Goal: Transaction & Acquisition: Obtain resource

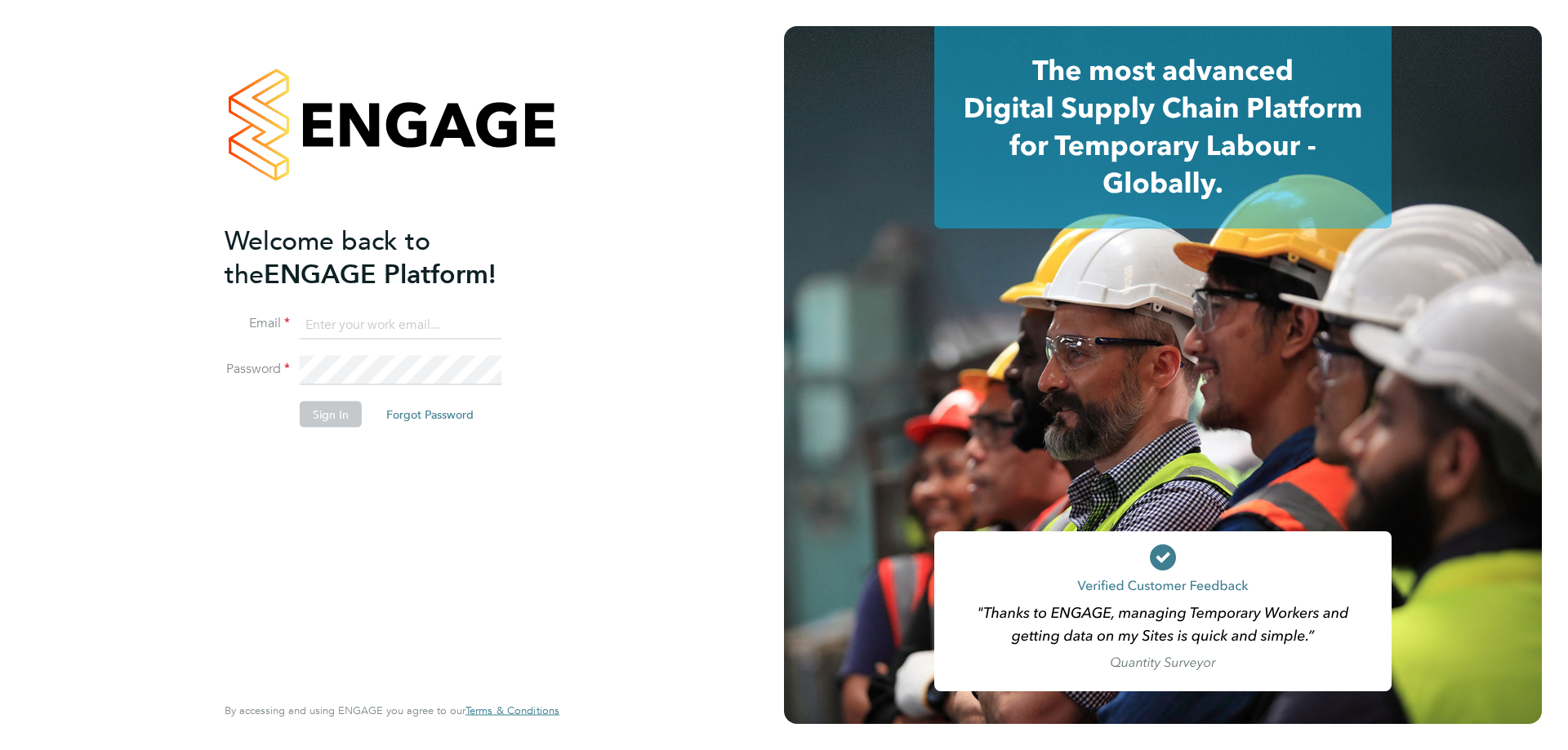
type input "t.dartnell@oandb.co.uk"
click at [349, 410] on button "Sign In" at bounding box center [331, 415] width 62 height 26
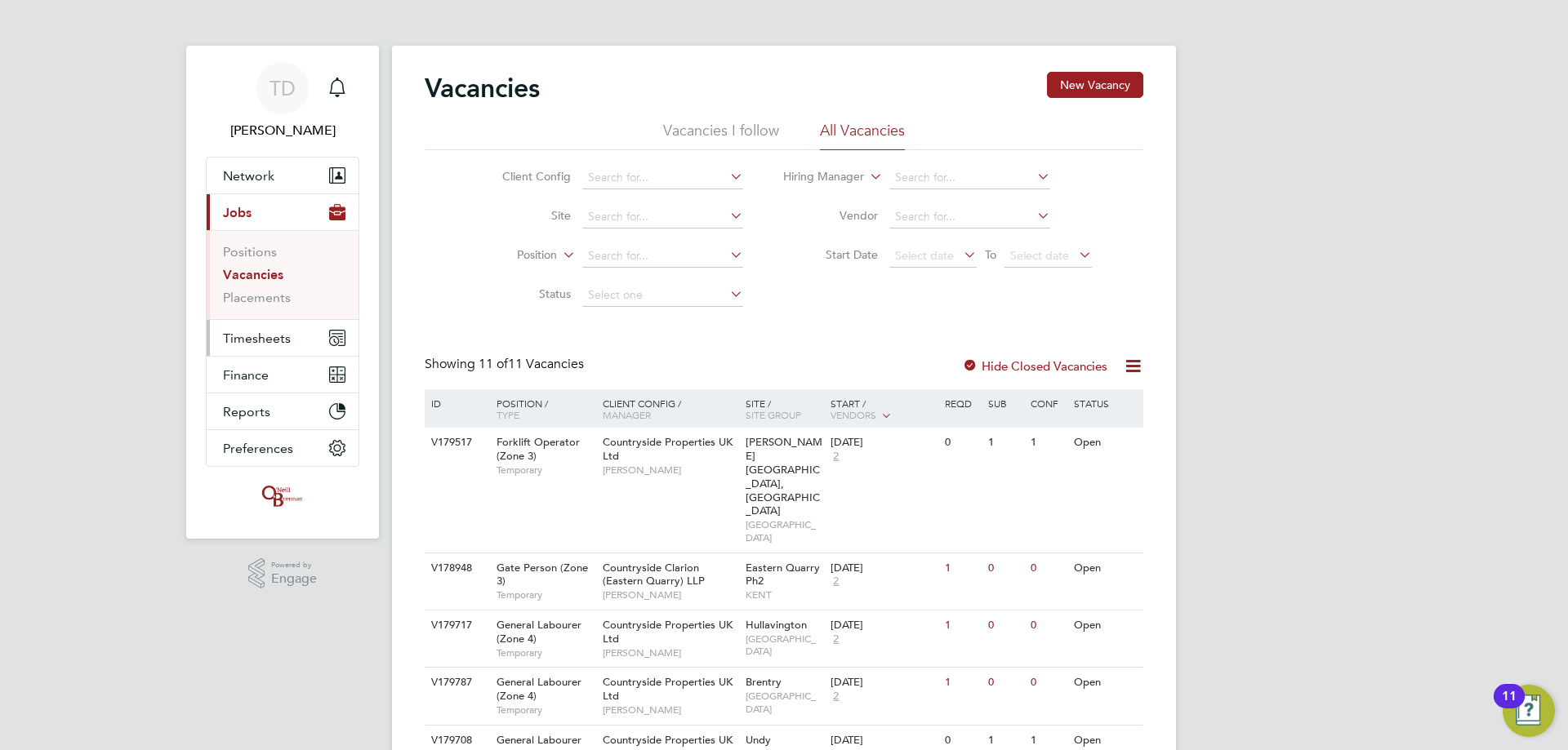
click at [237, 337] on span "Timesheets" at bounding box center [257, 339] width 68 height 15
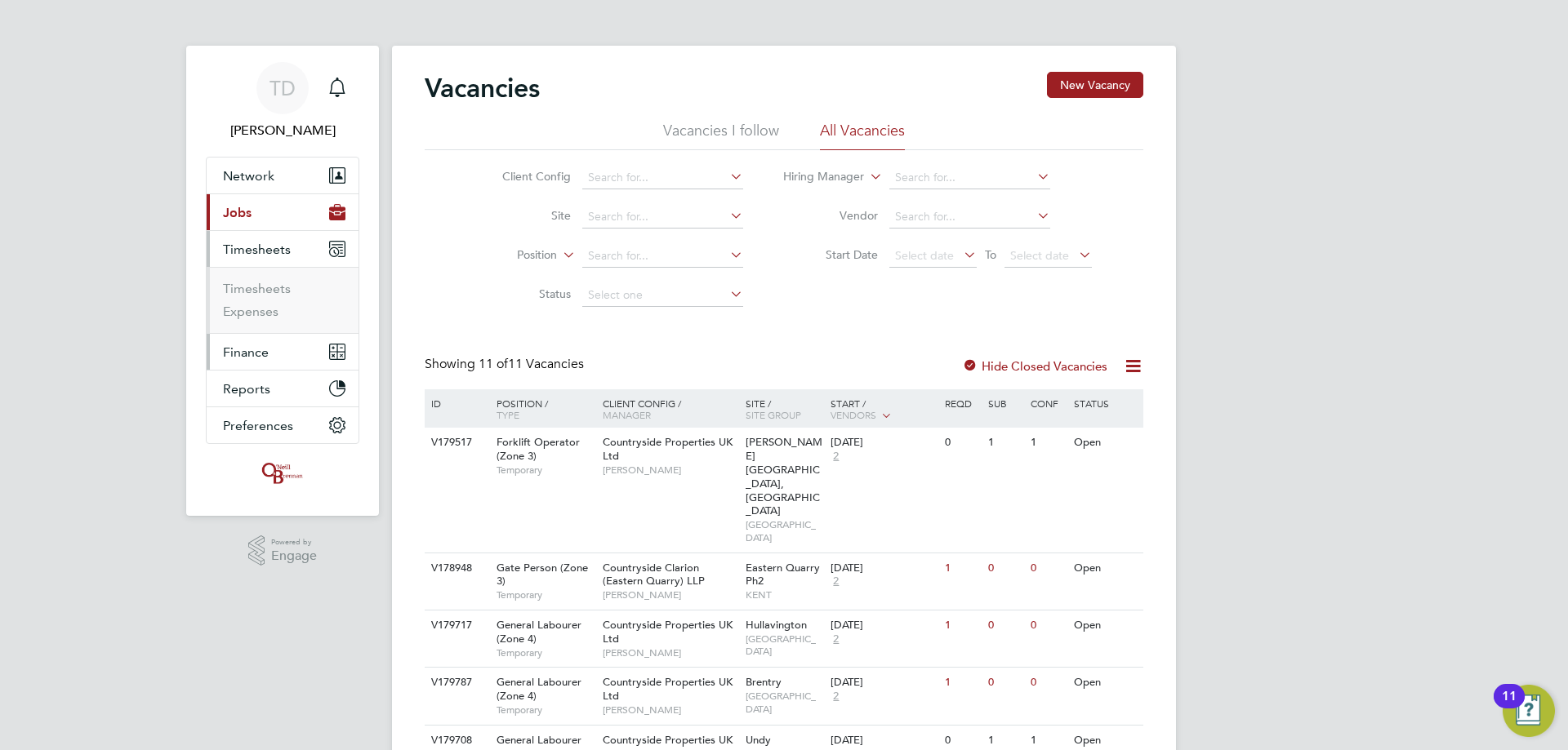
click at [244, 364] on button "Finance" at bounding box center [282, 352] width 152 height 36
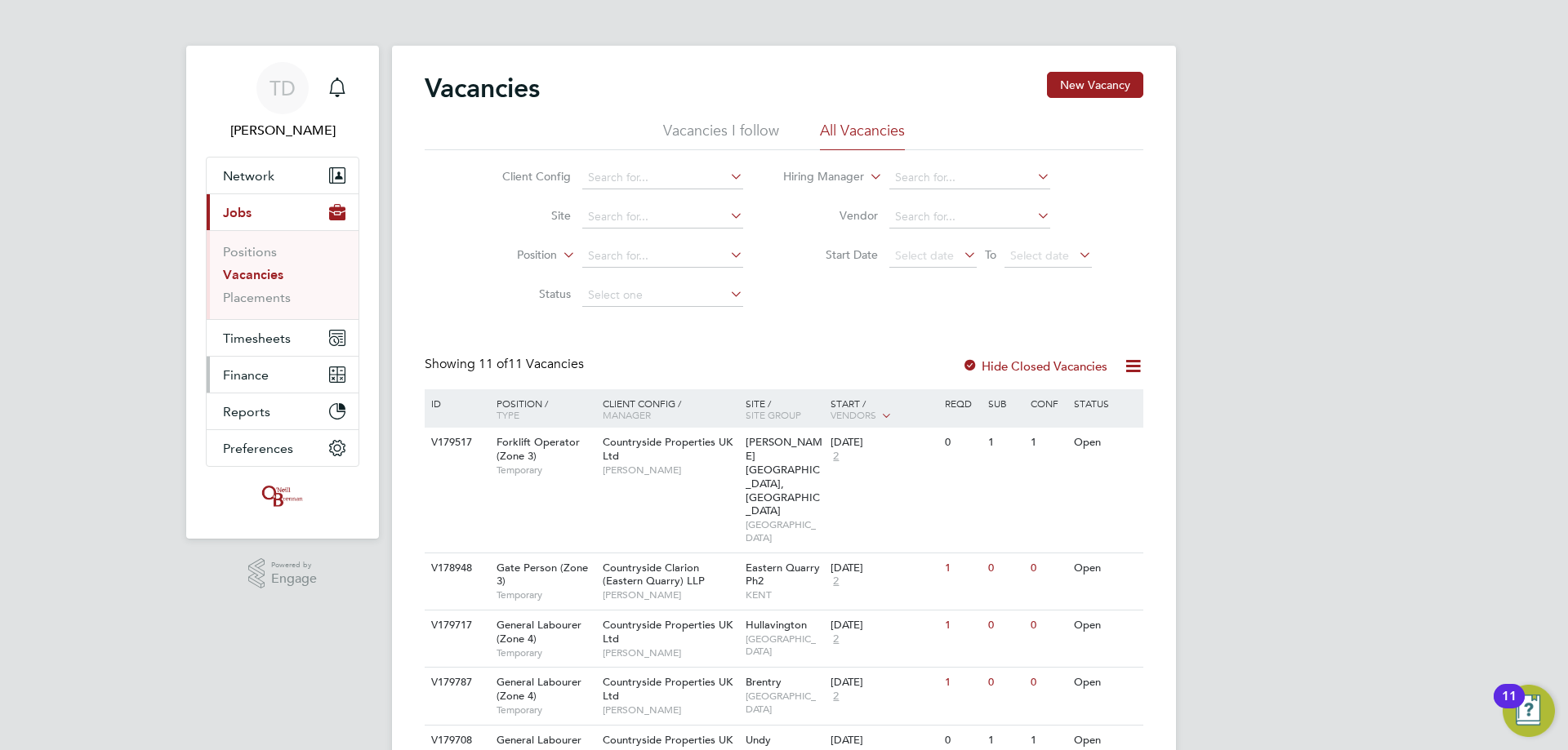
click at [251, 373] on span "Finance" at bounding box center [246, 375] width 45 height 15
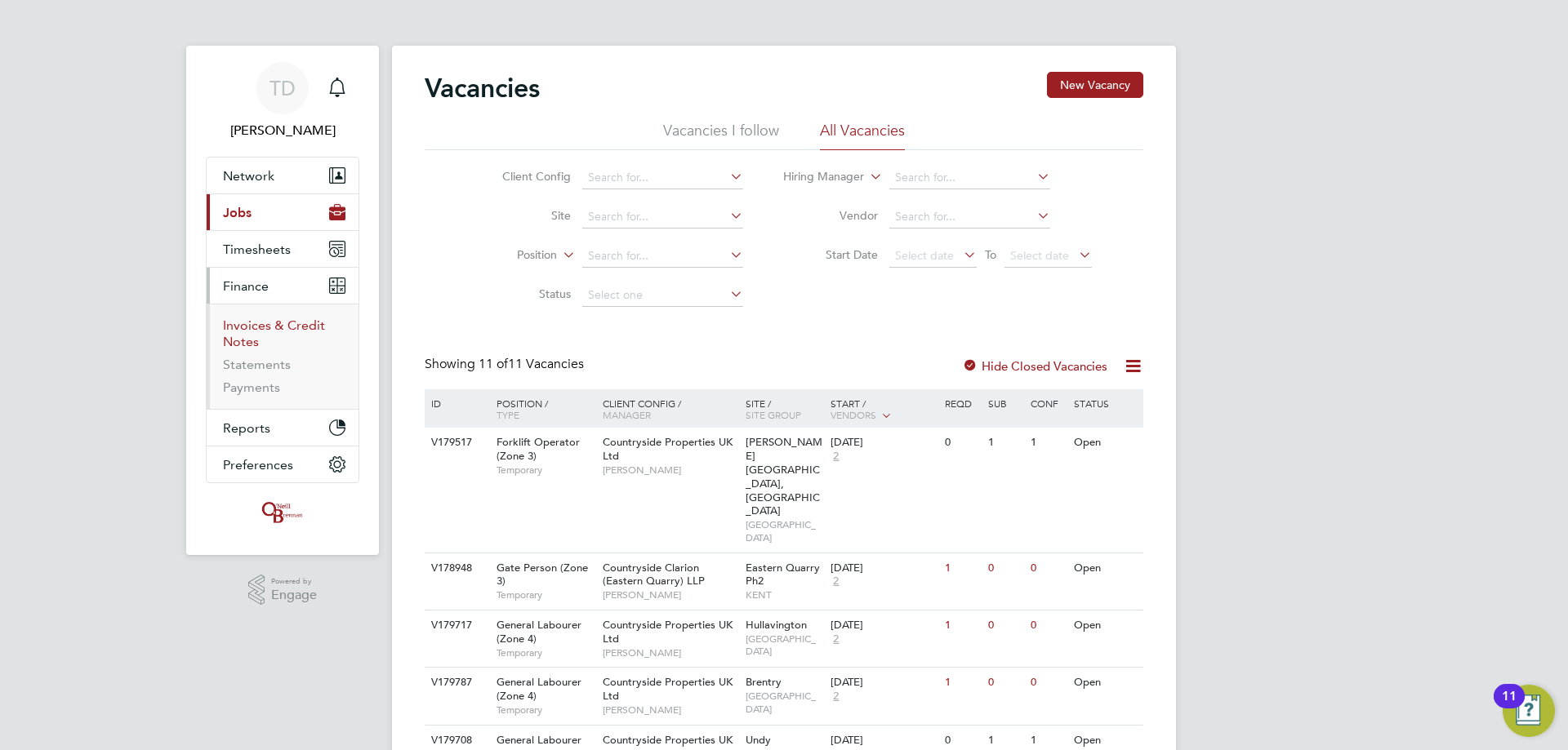
click at [252, 326] on link "Invoices & Credit Notes" at bounding box center [274, 334] width 102 height 32
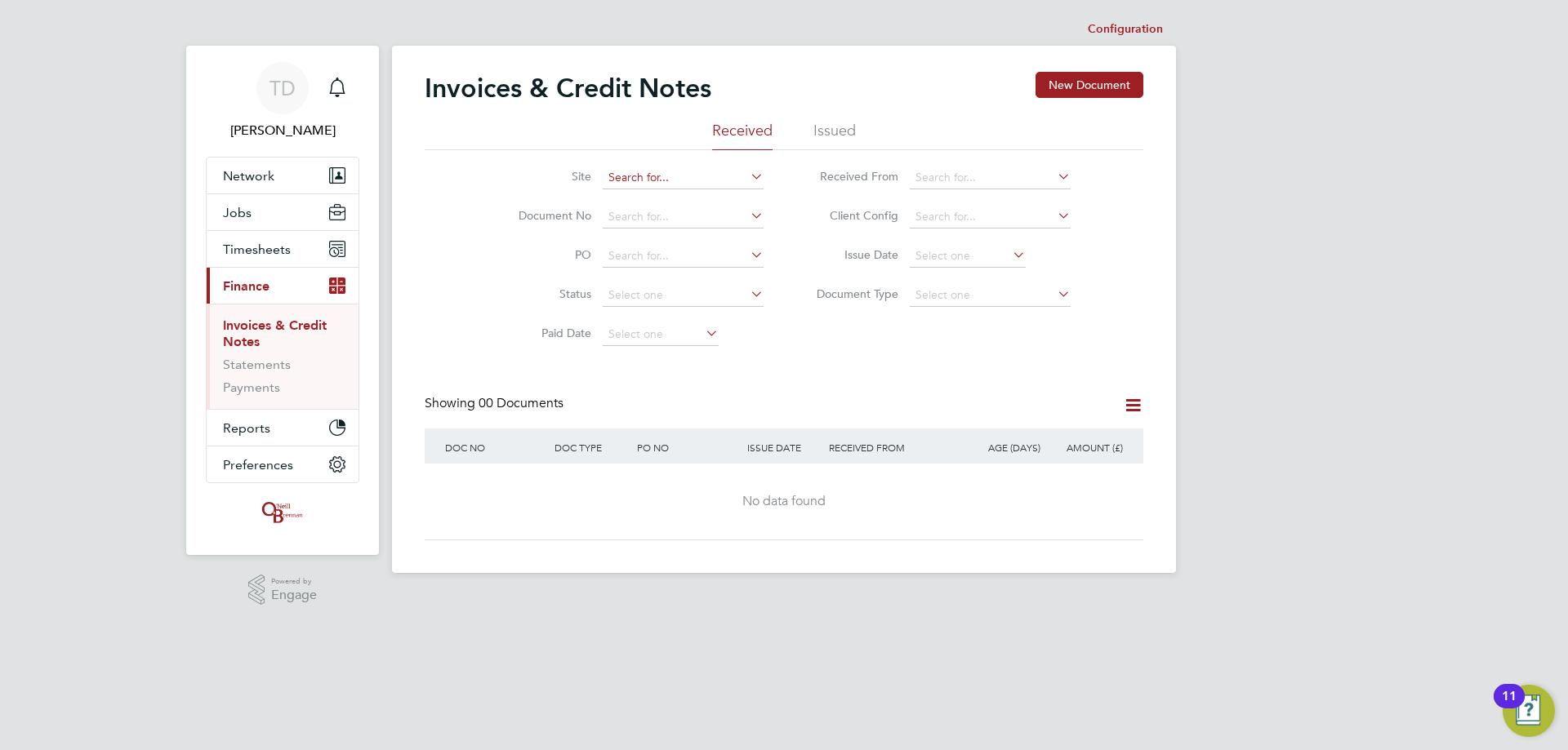
click at [635, 182] on input at bounding box center [683, 178] width 161 height 23
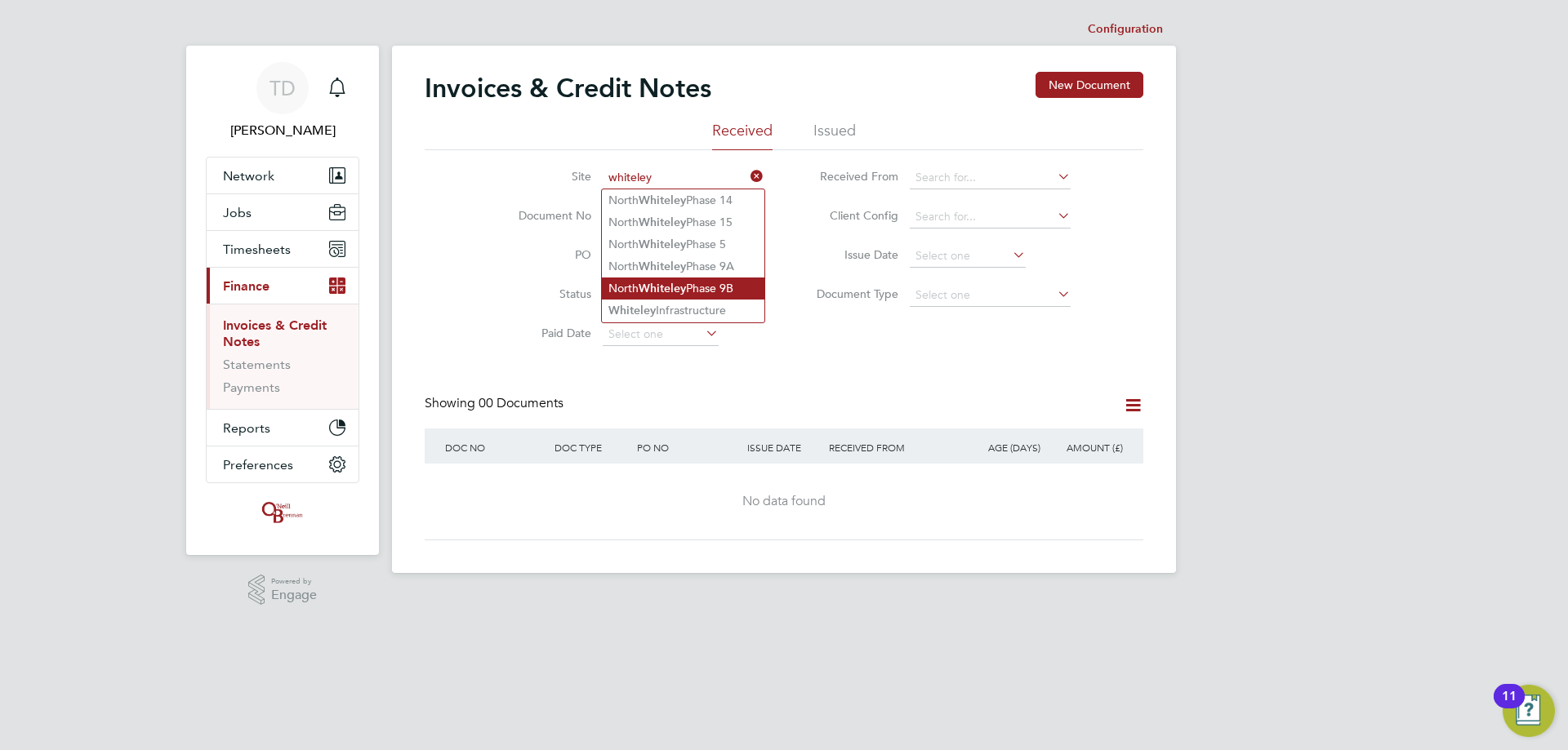
click at [708, 278] on li "North Whiteley Phase 9B" at bounding box center [683, 288] width 163 height 22
type input "North Whiteley Phase 9B"
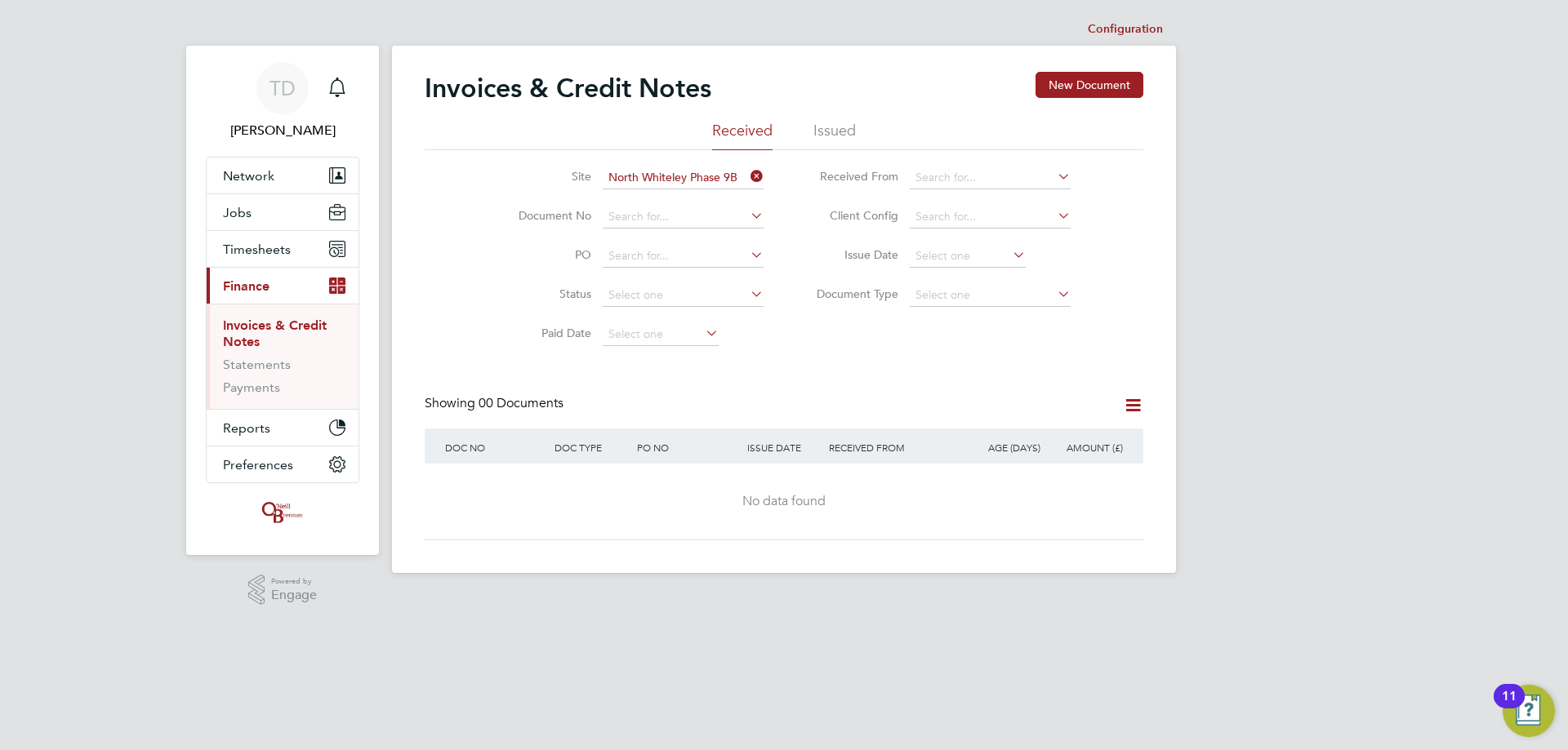
click at [817, 133] on li "Issued" at bounding box center [834, 135] width 43 height 29
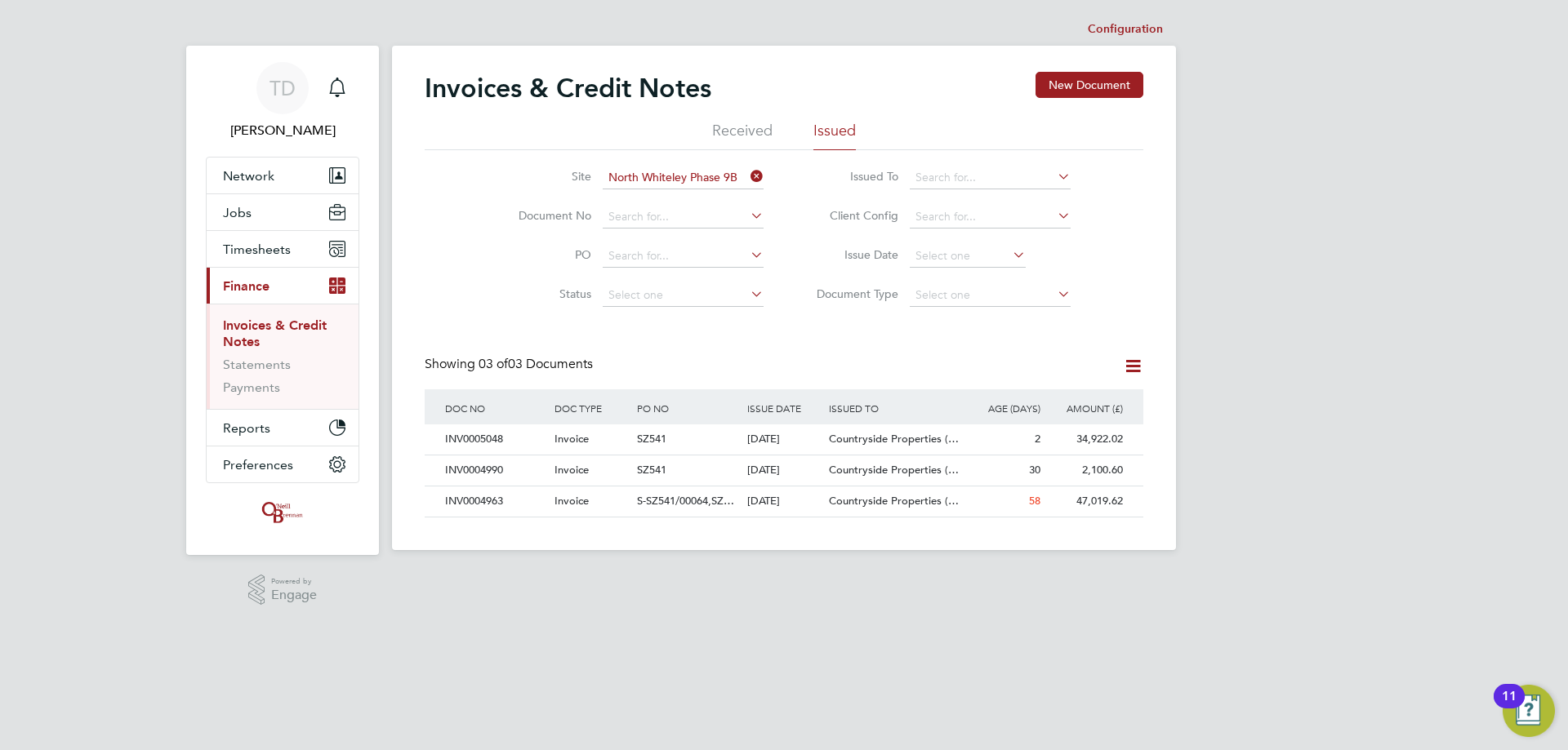
click at [838, 123] on li "Issued" at bounding box center [834, 135] width 43 height 29
click at [480, 438] on div "INV0005048" at bounding box center [496, 440] width 110 height 30
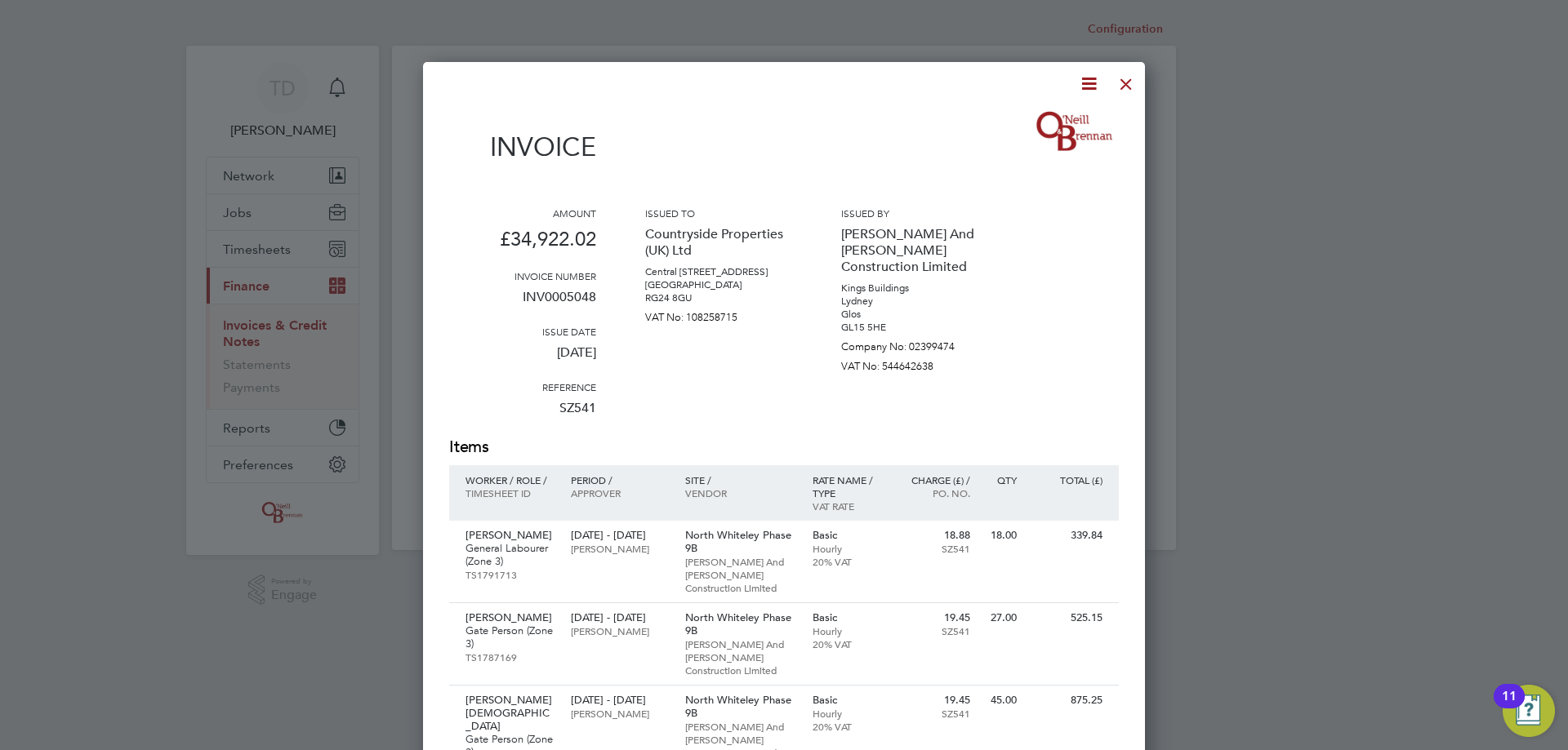
click at [1097, 82] on icon at bounding box center [1089, 84] width 21 height 21
click at [1039, 118] on li "Download Invoice" at bounding box center [1038, 122] width 113 height 23
